Goal: Task Accomplishment & Management: Manage account settings

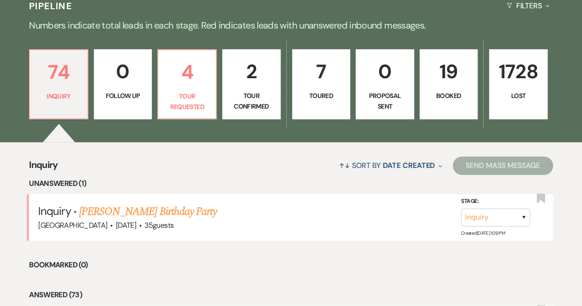
scroll to position [276, 0]
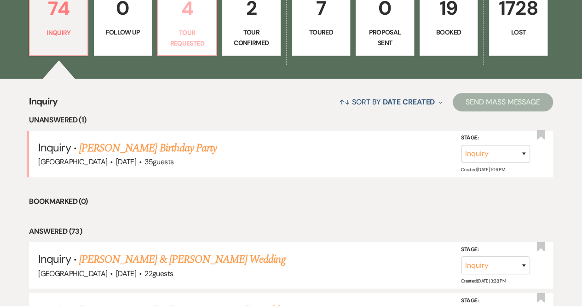
click at [191, 42] on p "Tour Requested" at bounding box center [187, 38] width 46 height 21
select select "2"
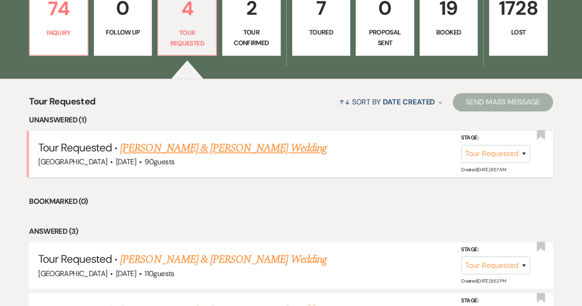
click at [179, 151] on link "[PERSON_NAME] & [PERSON_NAME] Wedding" at bounding box center [223, 148] width 206 height 17
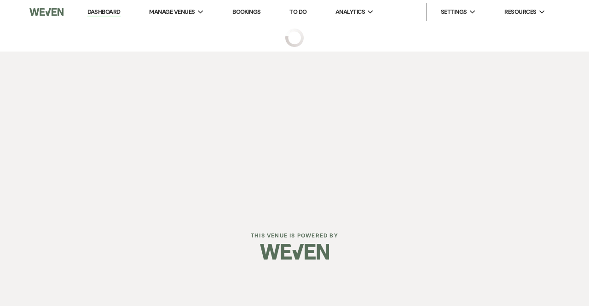
select select "2"
select select "5"
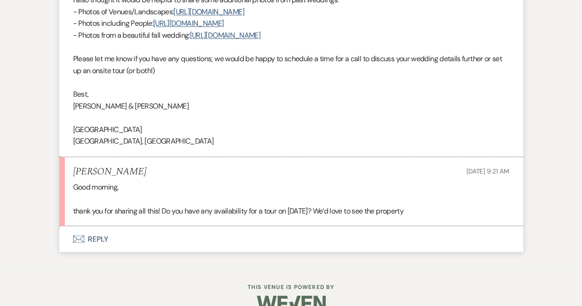
scroll to position [698, 0]
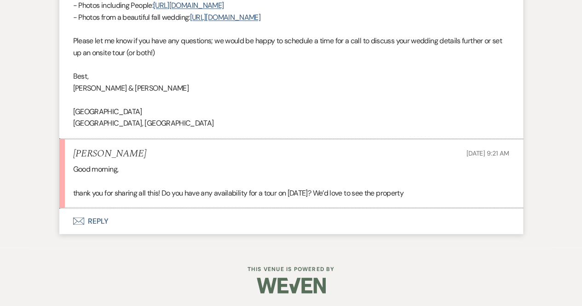
click at [99, 220] on button "Envelope Reply" at bounding box center [291, 221] width 464 height 26
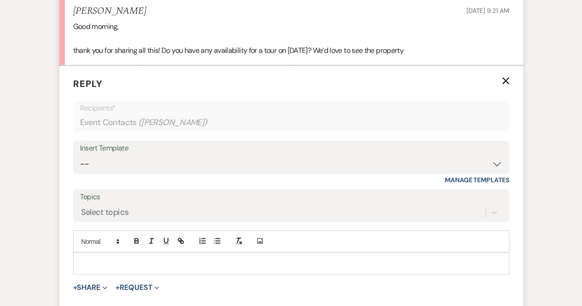
scroll to position [847, 0]
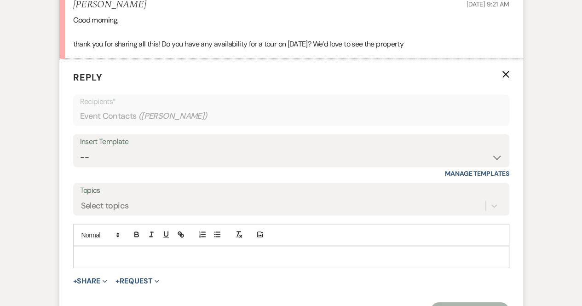
click at [91, 252] on p at bounding box center [292, 257] width 422 height 10
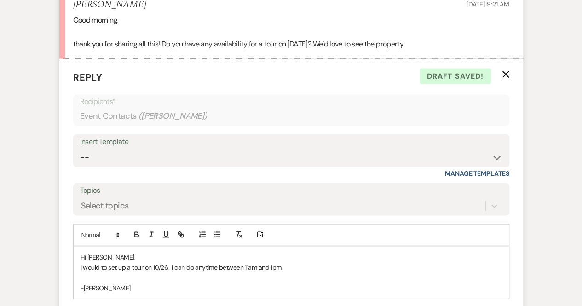
click at [101, 265] on p "I would to set up a tour on 10/26. I can do anytime between 11am and 1pm." at bounding box center [292, 267] width 422 height 10
click at [156, 262] on p "I would love to set up a tour on 10/26. I can do anytime between 11am and 1pm." at bounding box center [292, 267] width 422 height 10
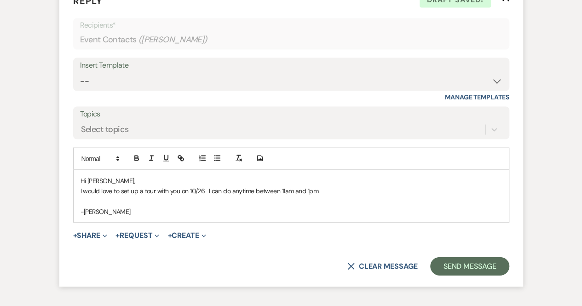
scroll to position [939, 0]
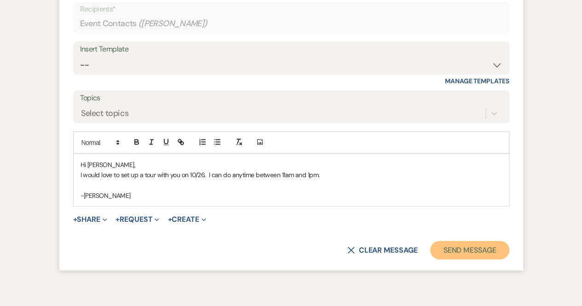
click at [455, 247] on button "Send Message" at bounding box center [469, 250] width 79 height 18
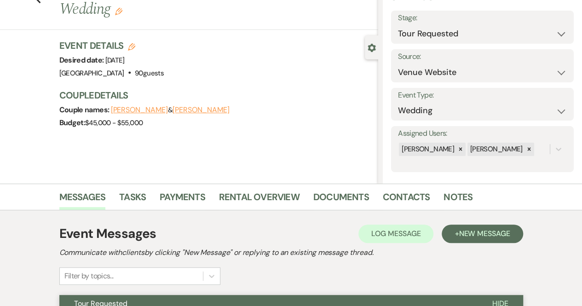
scroll to position [0, 0]
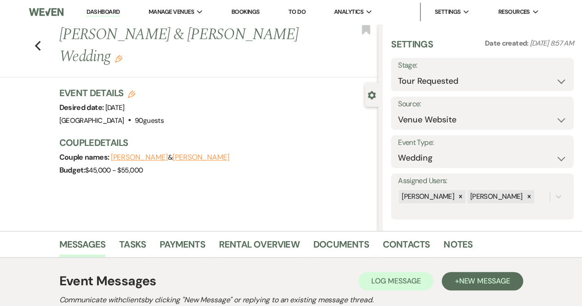
click at [110, 7] on li "Dashboard" at bounding box center [103, 12] width 42 height 18
click at [110, 11] on link "Dashboard" at bounding box center [103, 12] width 33 height 9
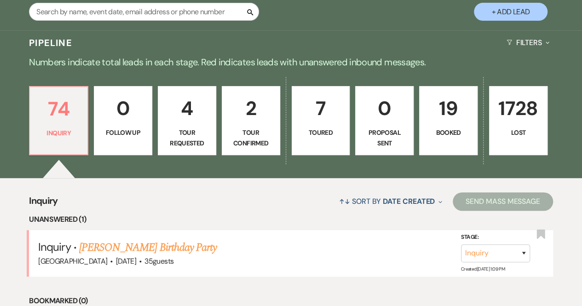
scroll to position [184, 0]
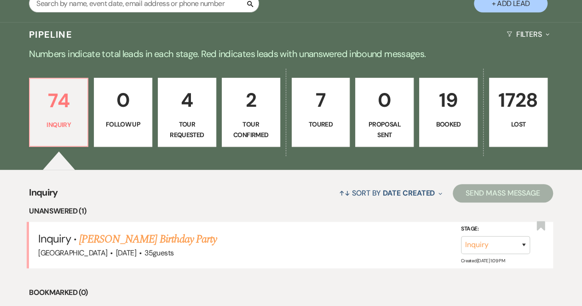
click at [258, 123] on p "Tour Confirmed" at bounding box center [251, 129] width 46 height 21
select select "4"
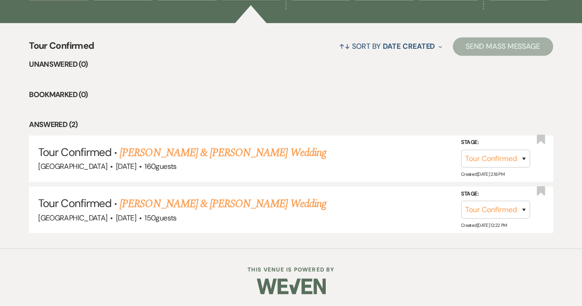
scroll to position [331, 0]
click at [231, 148] on link "[PERSON_NAME] & [PERSON_NAME] Wedding" at bounding box center [223, 152] width 206 height 17
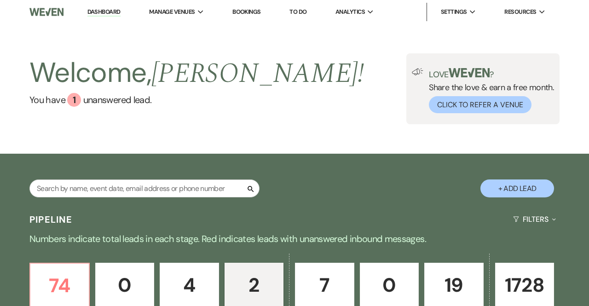
select select "4"
select select "5"
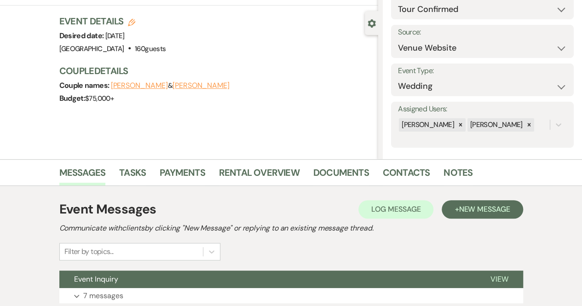
scroll to position [142, 0]
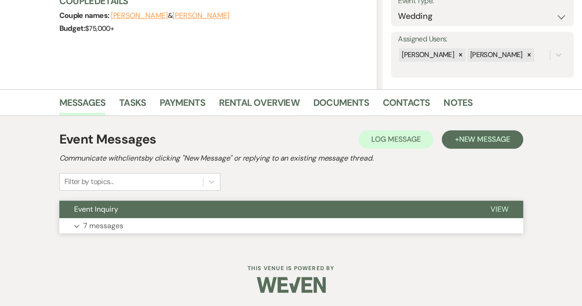
click at [491, 207] on span "View" at bounding box center [500, 209] width 18 height 10
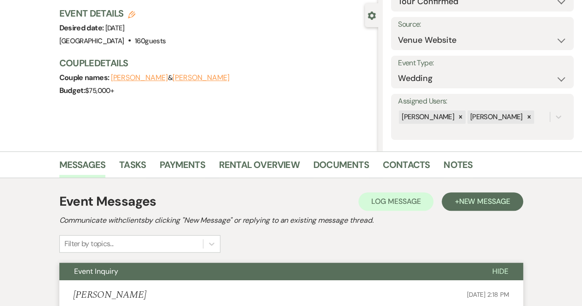
scroll to position [0, 0]
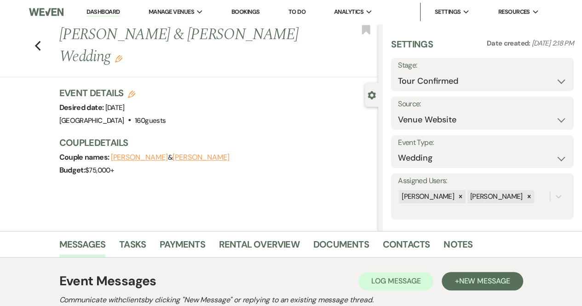
click at [107, 8] on link "Dashboard" at bounding box center [103, 12] width 33 height 9
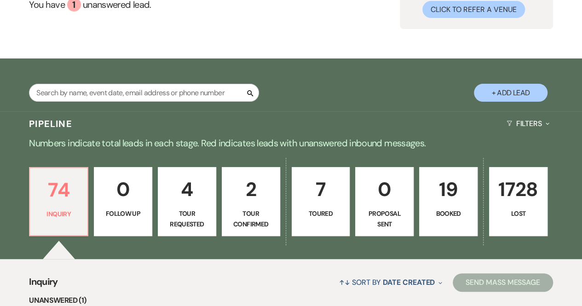
scroll to position [230, 0]
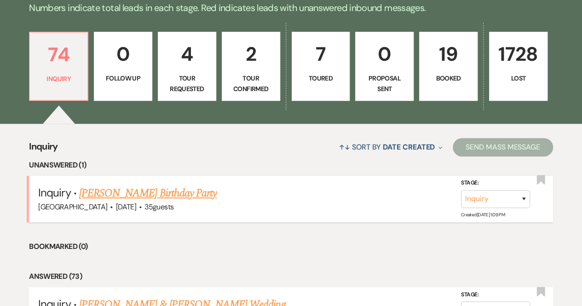
click at [126, 194] on link "[PERSON_NAME] Birthday Party" at bounding box center [148, 193] width 138 height 17
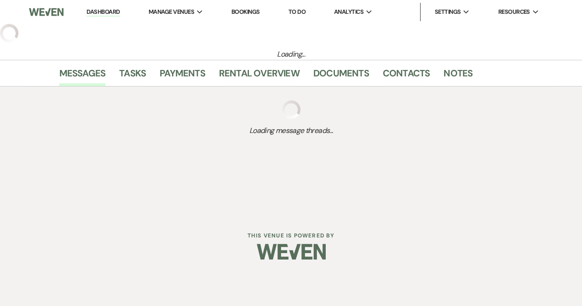
select select "5"
select select "4"
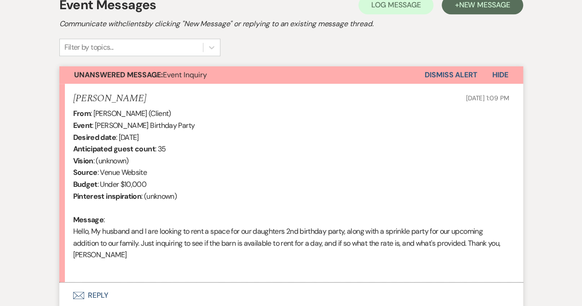
scroll to position [322, 0]
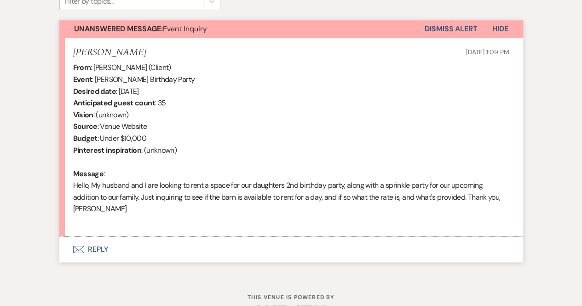
click at [99, 253] on button "Envelope Reply" at bounding box center [291, 250] width 464 height 26
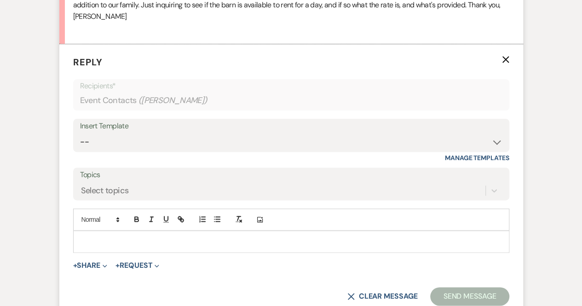
scroll to position [541, 0]
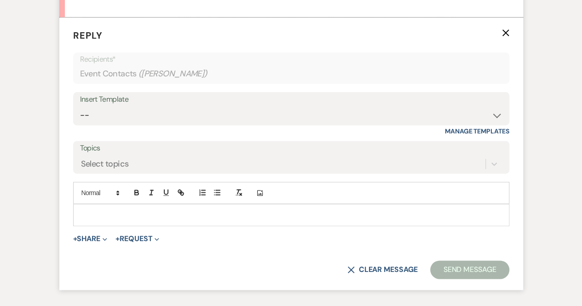
click at [109, 214] on p at bounding box center [292, 215] width 422 height 10
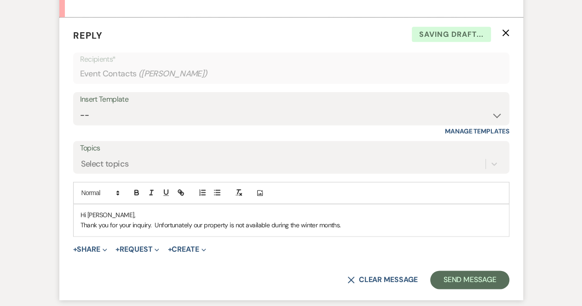
click at [361, 218] on p "Hi [PERSON_NAME]," at bounding box center [292, 215] width 422 height 10
click at [368, 221] on p "Thank you for your inquiry. Unfortunately our property is not available during …" at bounding box center [292, 225] width 422 height 10
click at [353, 225] on p "Thank you for your inquiry. Unfortunately our property is not available during …" at bounding box center [292, 225] width 422 height 10
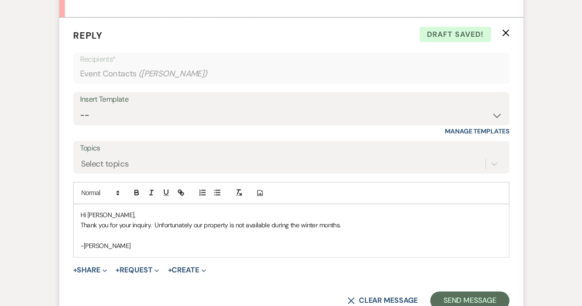
scroll to position [587, 0]
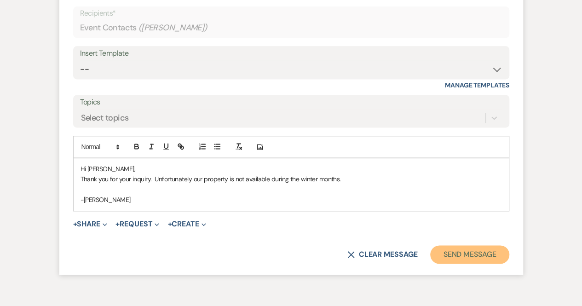
click at [467, 257] on button "Send Message" at bounding box center [469, 254] width 79 height 18
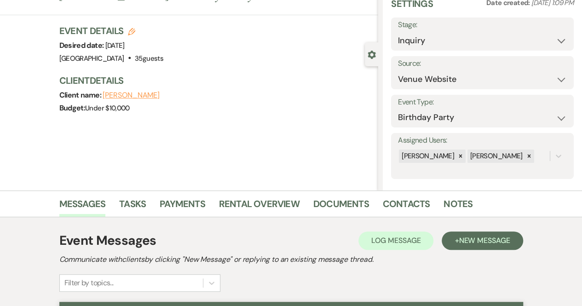
scroll to position [0, 0]
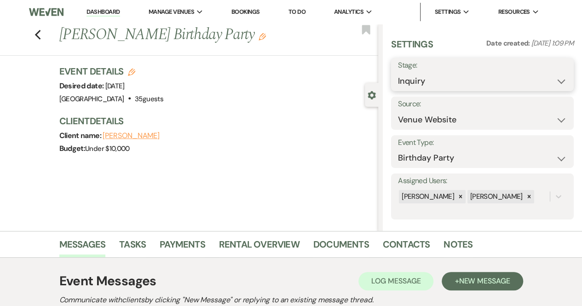
click at [457, 80] on select "Inquiry Follow Up Tour Requested Tour Confirmed Toured Proposal Sent Booked Lost" at bounding box center [482, 81] width 169 height 18
select select "8"
click at [398, 72] on select "Inquiry Follow Up Tour Requested Tour Confirmed Toured Proposal Sent Booked Lost" at bounding box center [482, 81] width 169 height 18
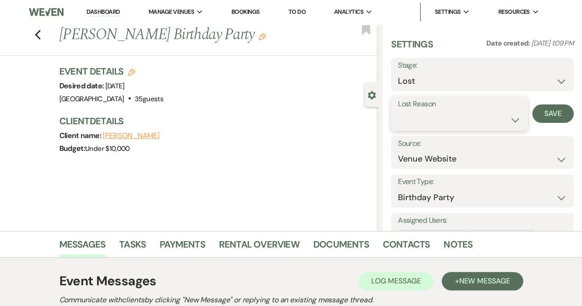
click at [447, 115] on select "Booked Elsewhere Budget Date Unavailable No Response Not a Good Match Capacity …" at bounding box center [459, 120] width 123 height 18
select select "8"
click at [398, 111] on select "Booked Elsewhere Budget Date Unavailable No Response Not a Good Match Capacity …" at bounding box center [459, 120] width 123 height 18
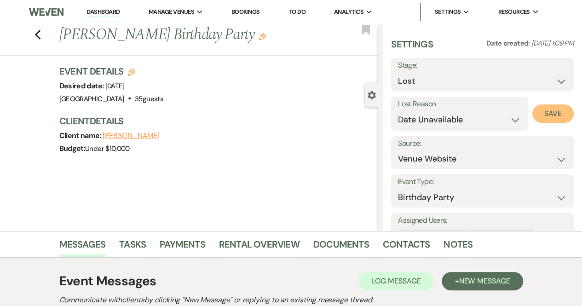
click at [540, 113] on button "Save" at bounding box center [553, 113] width 41 height 18
click at [94, 9] on link "Dashboard" at bounding box center [103, 12] width 33 height 9
select select "8"
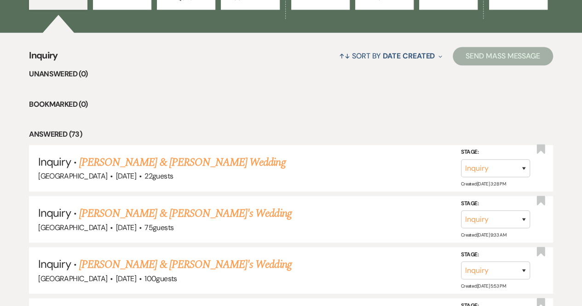
scroll to position [322, 0]
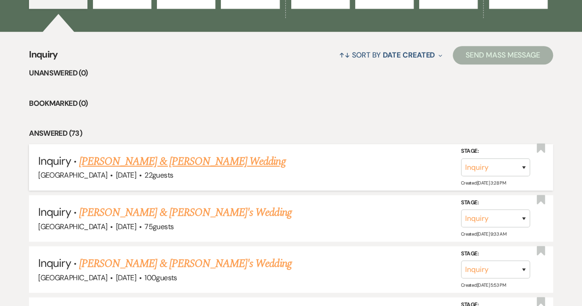
click at [221, 161] on link "[PERSON_NAME] & [PERSON_NAME] Wedding" at bounding box center [182, 161] width 206 height 17
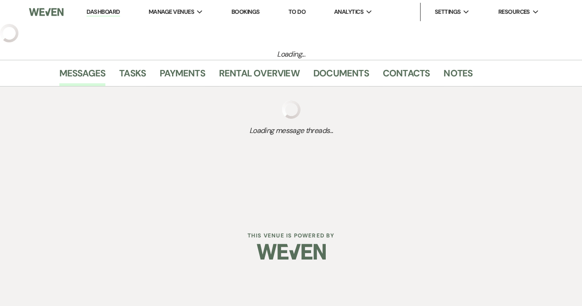
select select "5"
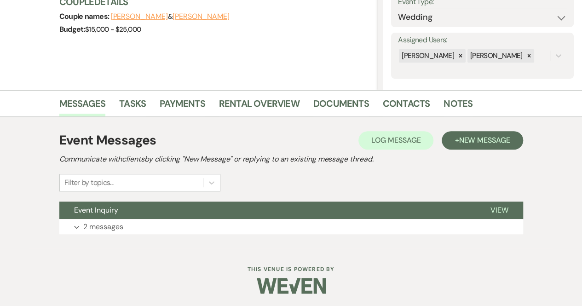
scroll to position [142, 0]
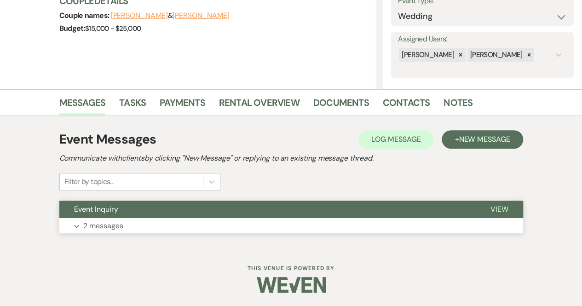
click at [105, 227] on p "2 messages" at bounding box center [103, 226] width 40 height 12
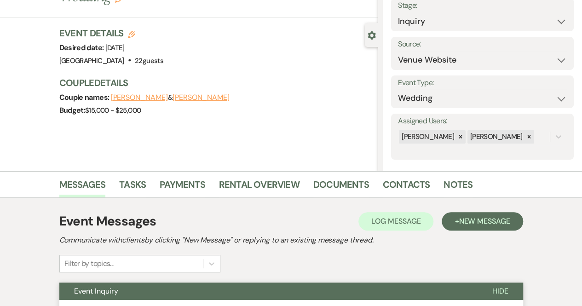
scroll to position [50, 0]
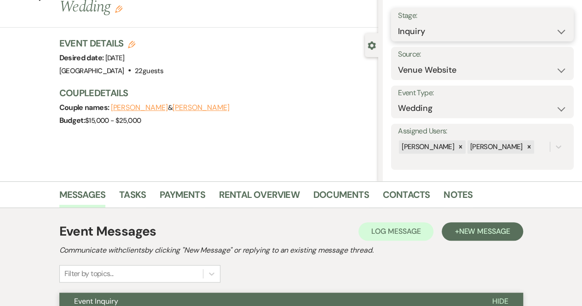
click at [458, 35] on select "Inquiry Follow Up Tour Requested Tour Confirmed Toured Proposal Sent Booked Lost" at bounding box center [482, 32] width 169 height 18
select select "8"
click at [398, 23] on select "Inquiry Follow Up Tour Requested Tour Confirmed Toured Proposal Sent Booked Lost" at bounding box center [482, 32] width 169 height 18
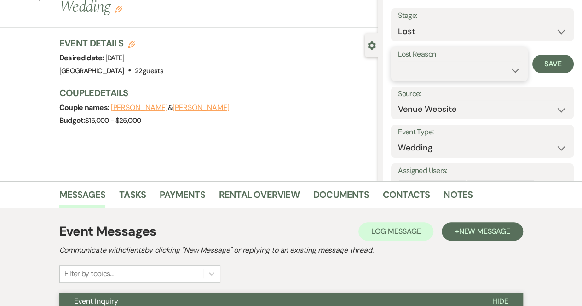
click at [471, 69] on select "Booked Elsewhere Budget Date Unavailable No Response Not a Good Match Capacity …" at bounding box center [459, 70] width 123 height 18
select select "10"
click at [398, 61] on select "Booked Elsewhere Budget Date Unavailable No Response Not a Good Match Capacity …" at bounding box center [459, 70] width 123 height 18
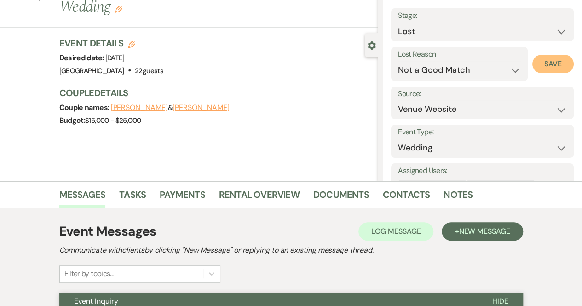
click at [542, 65] on button "Save" at bounding box center [553, 64] width 41 height 18
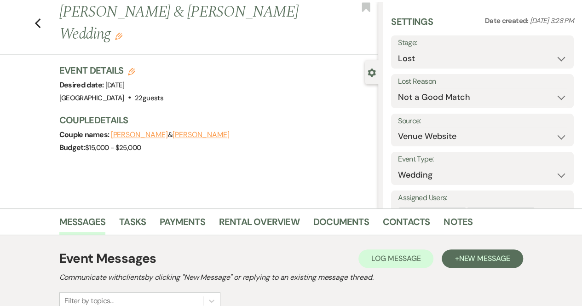
scroll to position [0, 0]
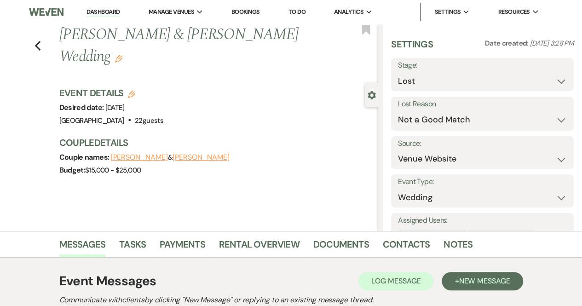
click at [104, 12] on link "Dashboard" at bounding box center [103, 12] width 33 height 9
select select "8"
select select "10"
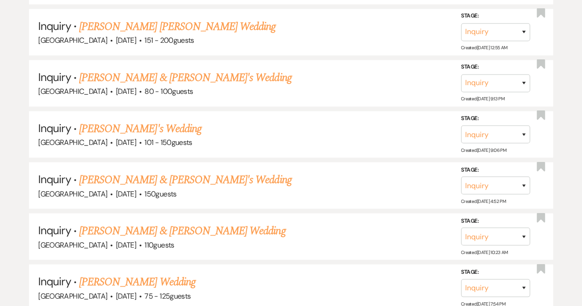
scroll to position [921, 0]
